Goal: Task Accomplishment & Management: Use online tool/utility

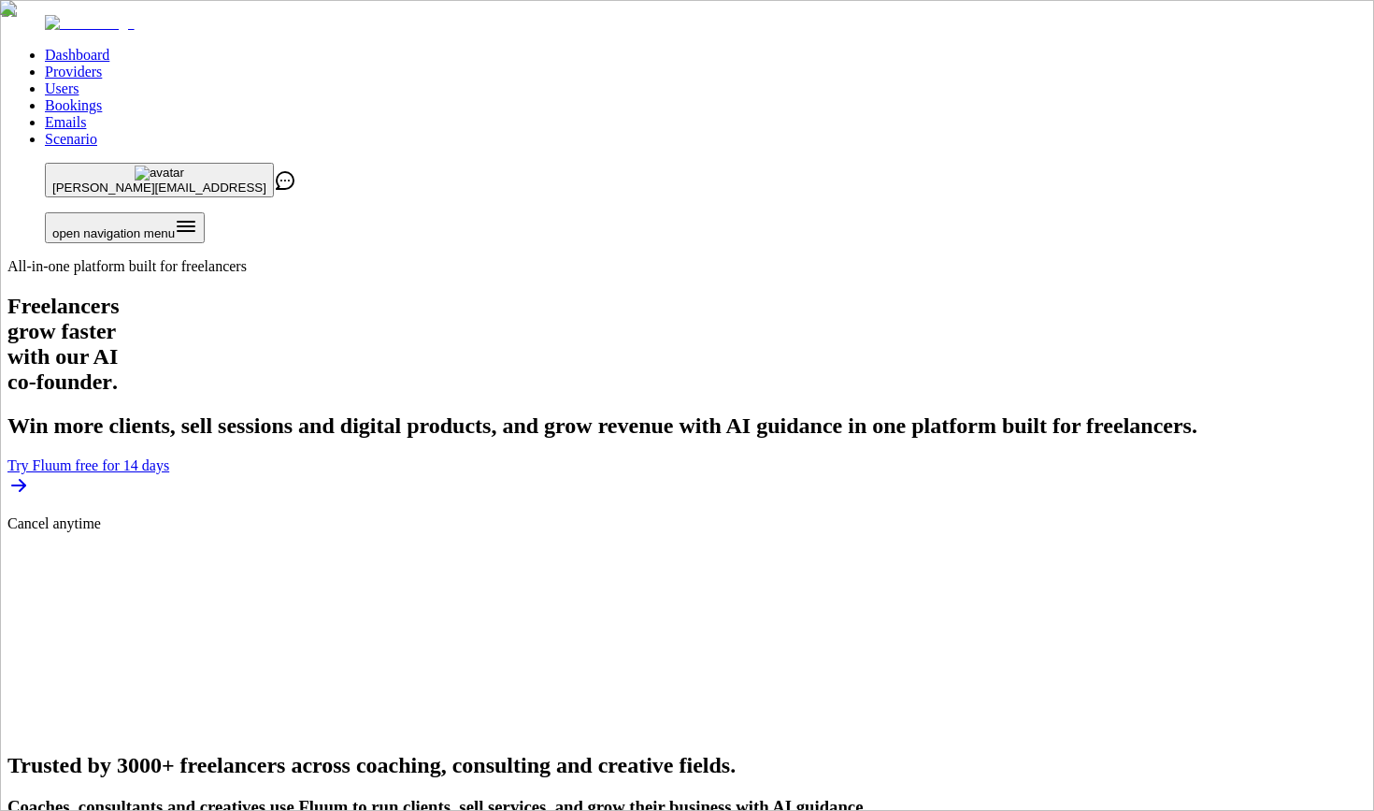
click at [79, 80] on link "Users" at bounding box center [62, 88] width 34 height 16
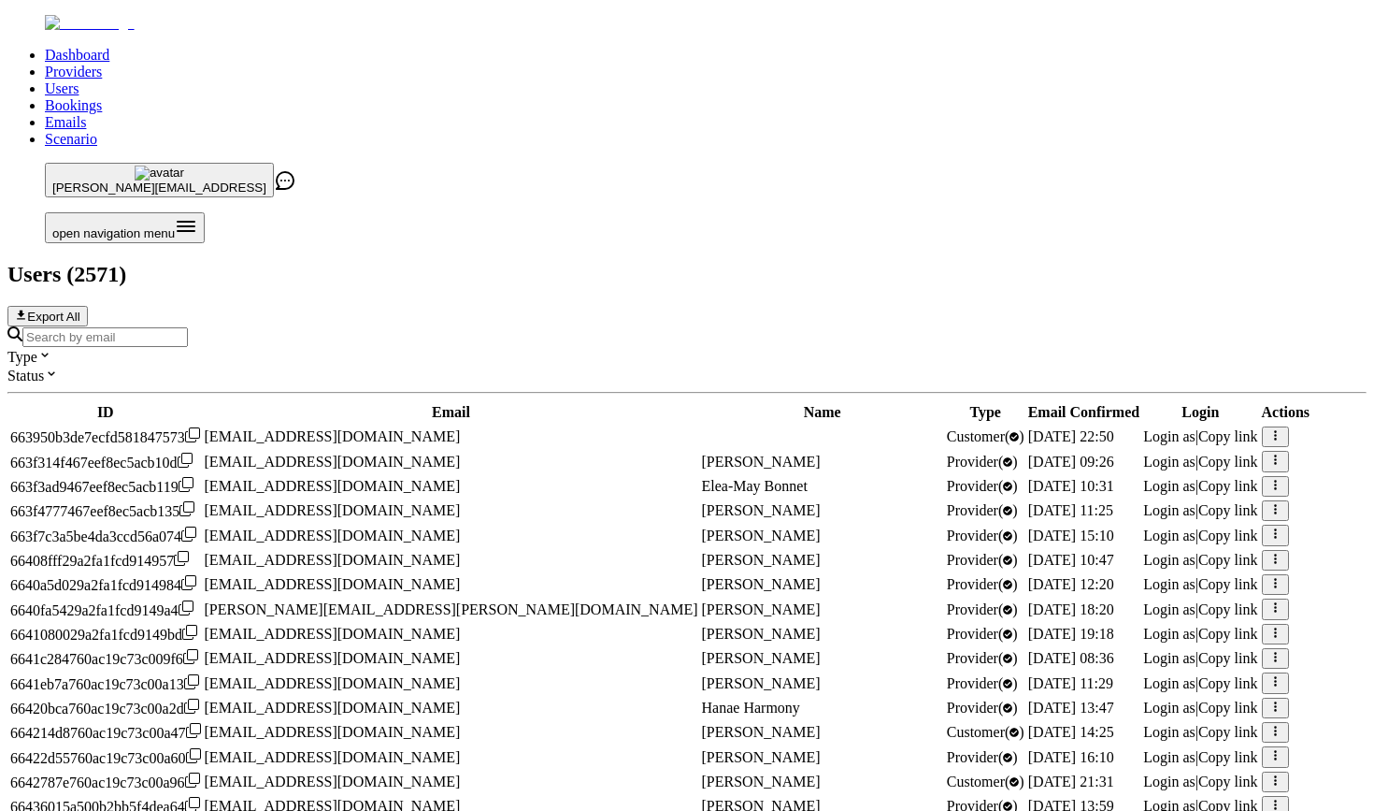
click at [188, 327] on input "Search by email" at bounding box center [104, 337] width 165 height 20
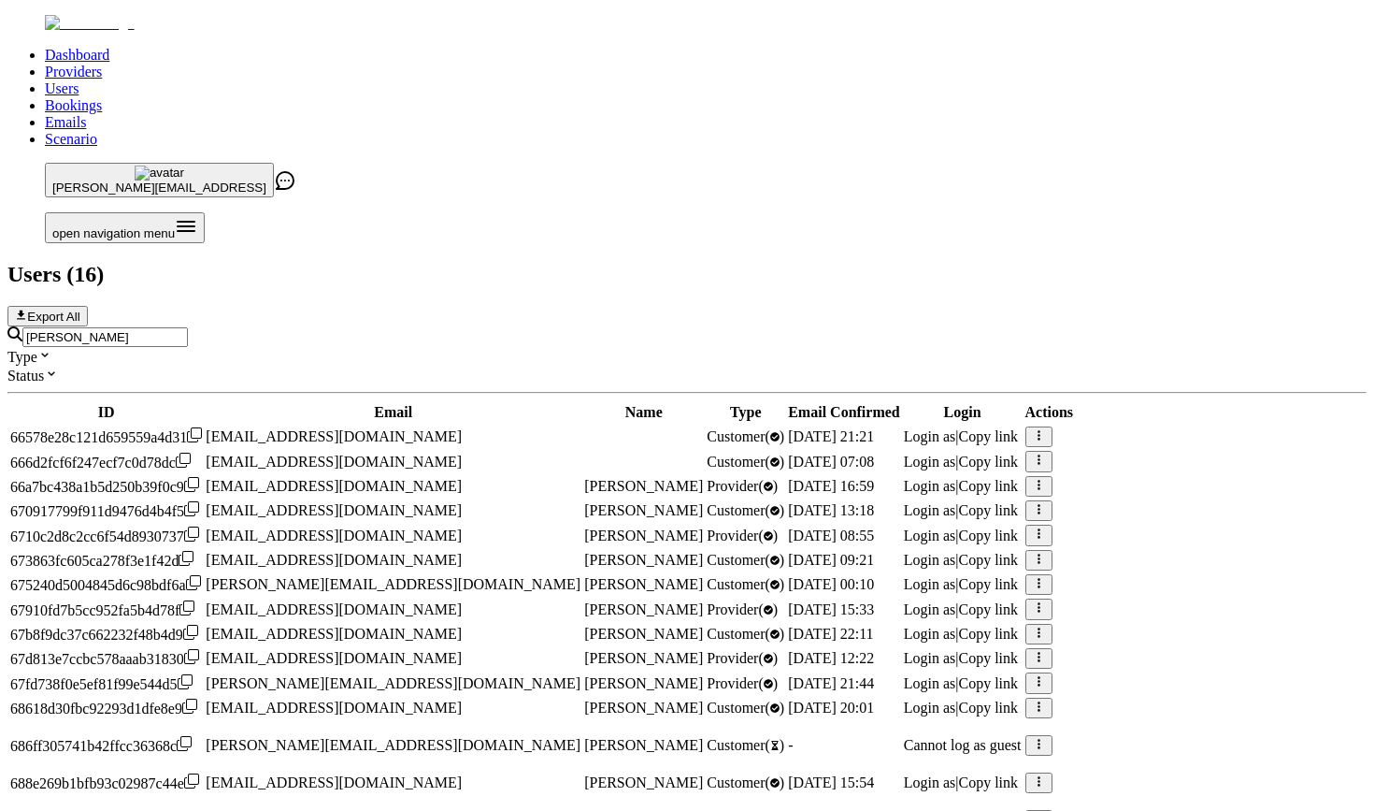
click at [956, 478] on span "Login as" at bounding box center [930, 486] width 52 height 16
click at [188, 327] on input "[PERSON_NAME]" at bounding box center [104, 337] width 165 height 20
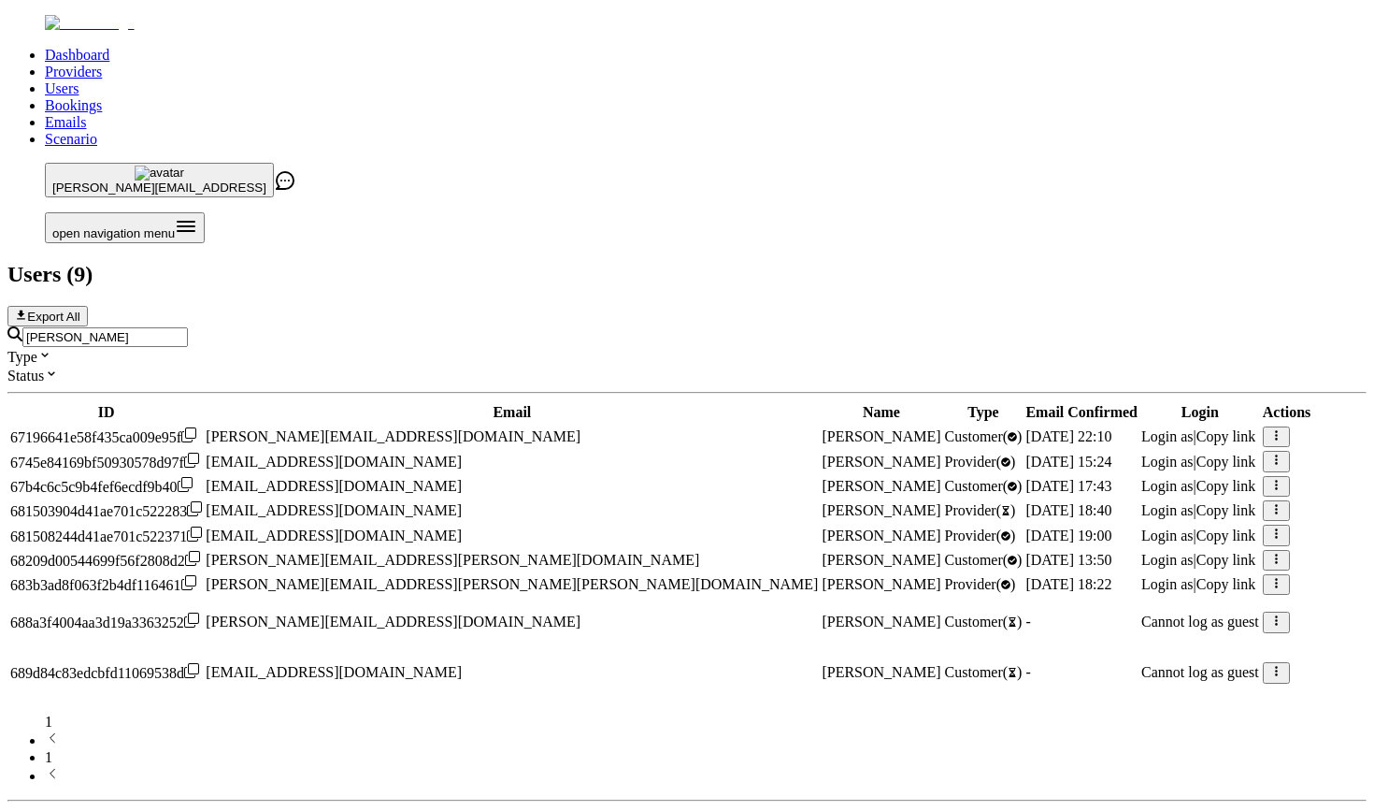
type input "[PERSON_NAME]"
click at [1142, 527] on span "Login as" at bounding box center [1168, 535] width 52 height 16
click at [430, 49] on ul "Dashboard Providers Users Bookings Emails Scenario" at bounding box center [686, 97] width 1359 height 101
click at [188, 327] on input "[PERSON_NAME]" at bounding box center [104, 337] width 165 height 20
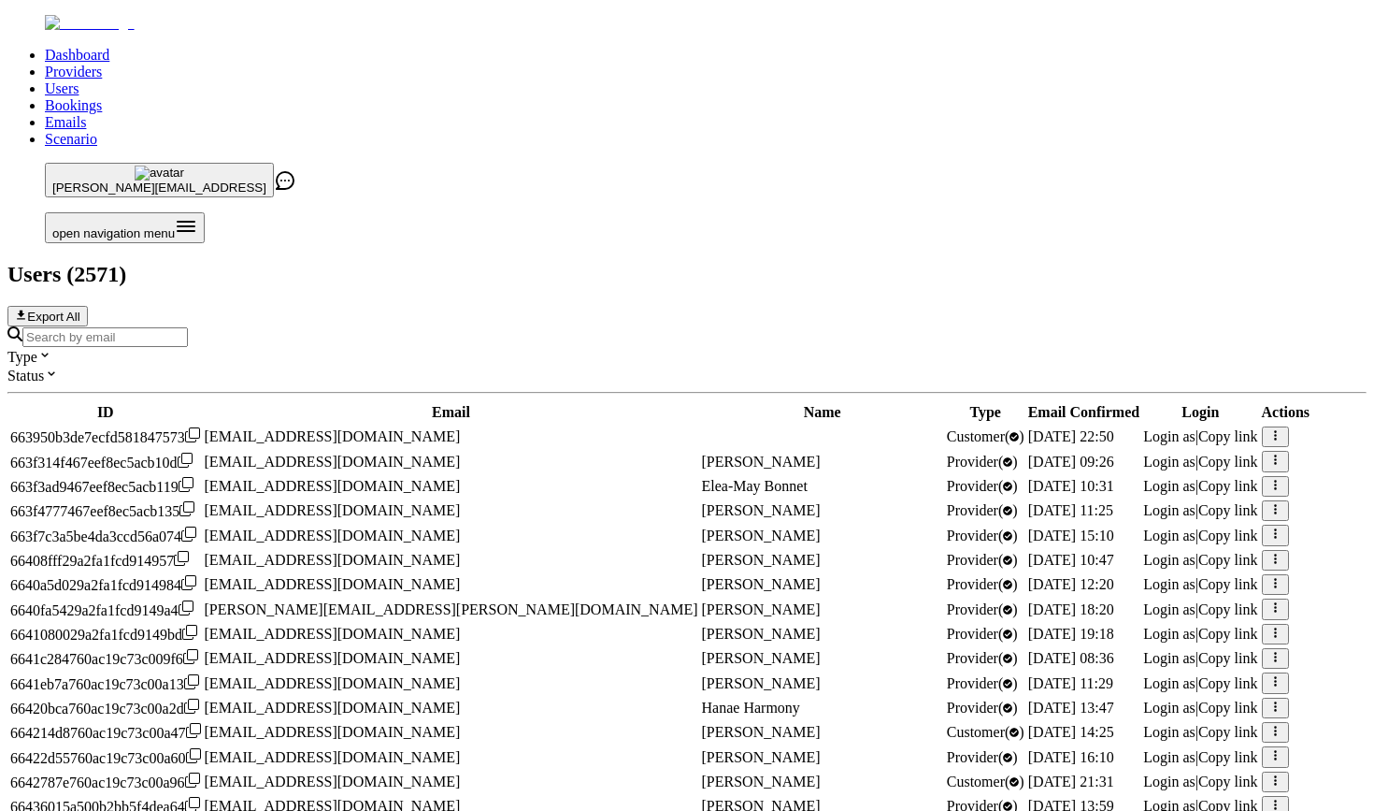
click at [188, 327] on input "Search by email" at bounding box center [104, 337] width 165 height 20
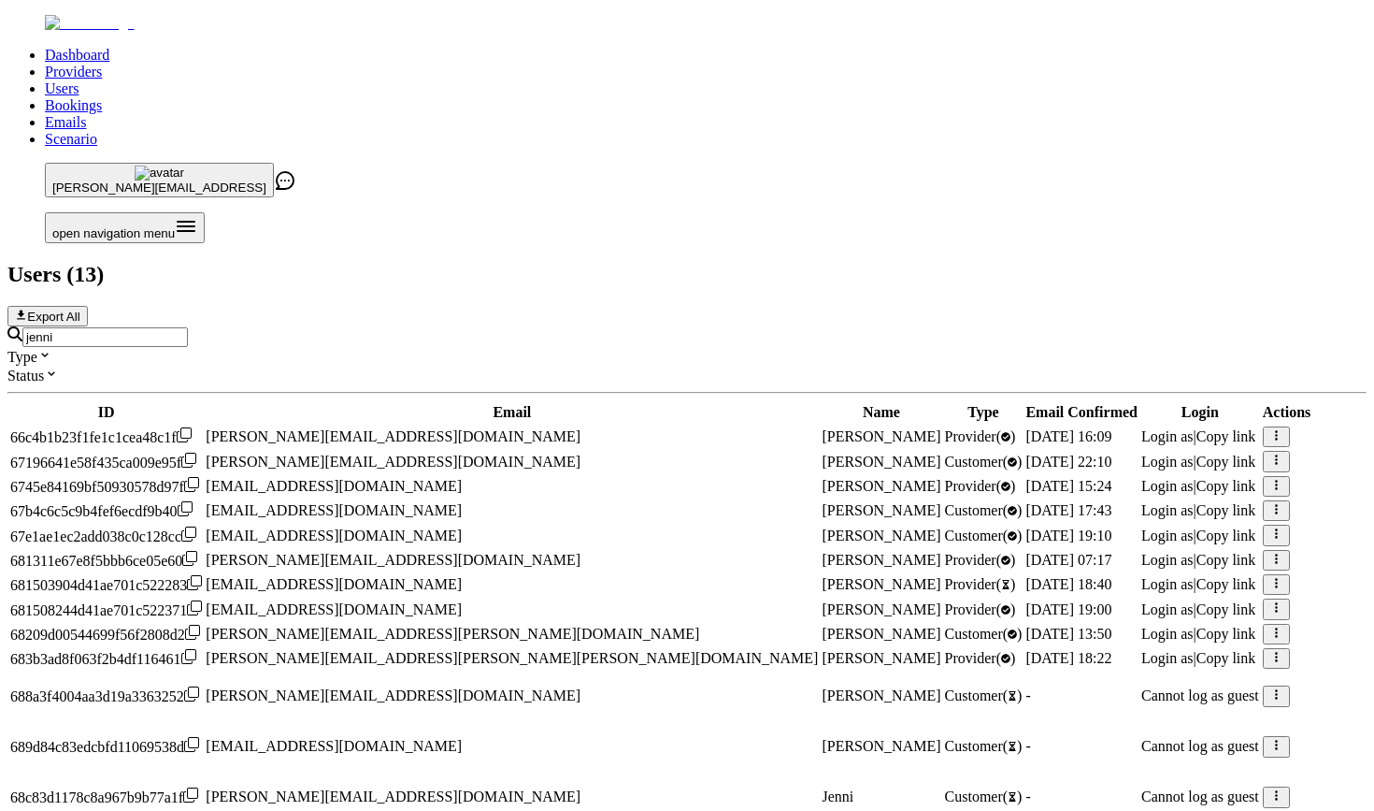
scroll to position [300, 0]
type input "jenni"
click at [1142, 650] on span "Login as" at bounding box center [1168, 658] width 52 height 16
